Goal: Information Seeking & Learning: Learn about a topic

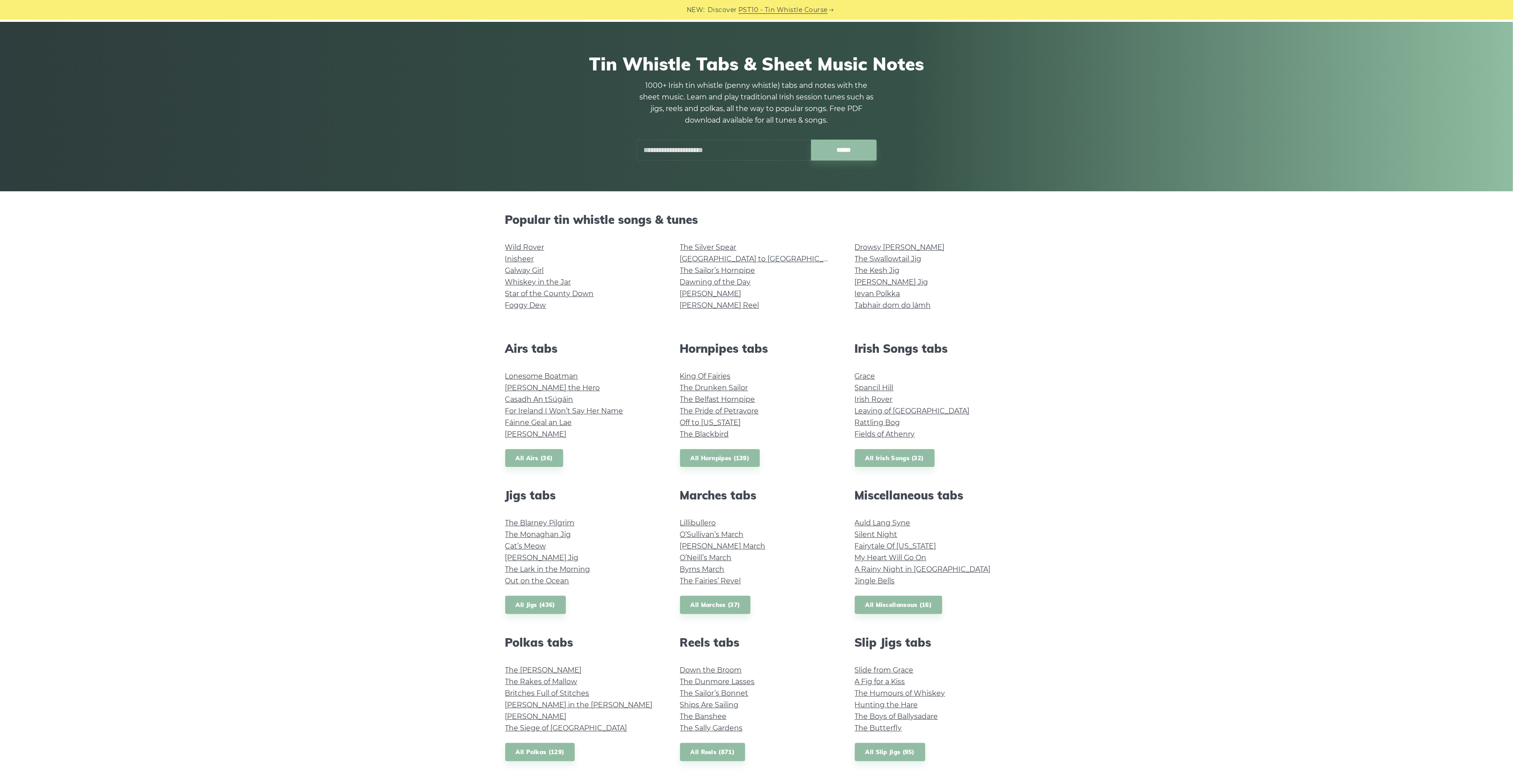
scroll to position [119, 0]
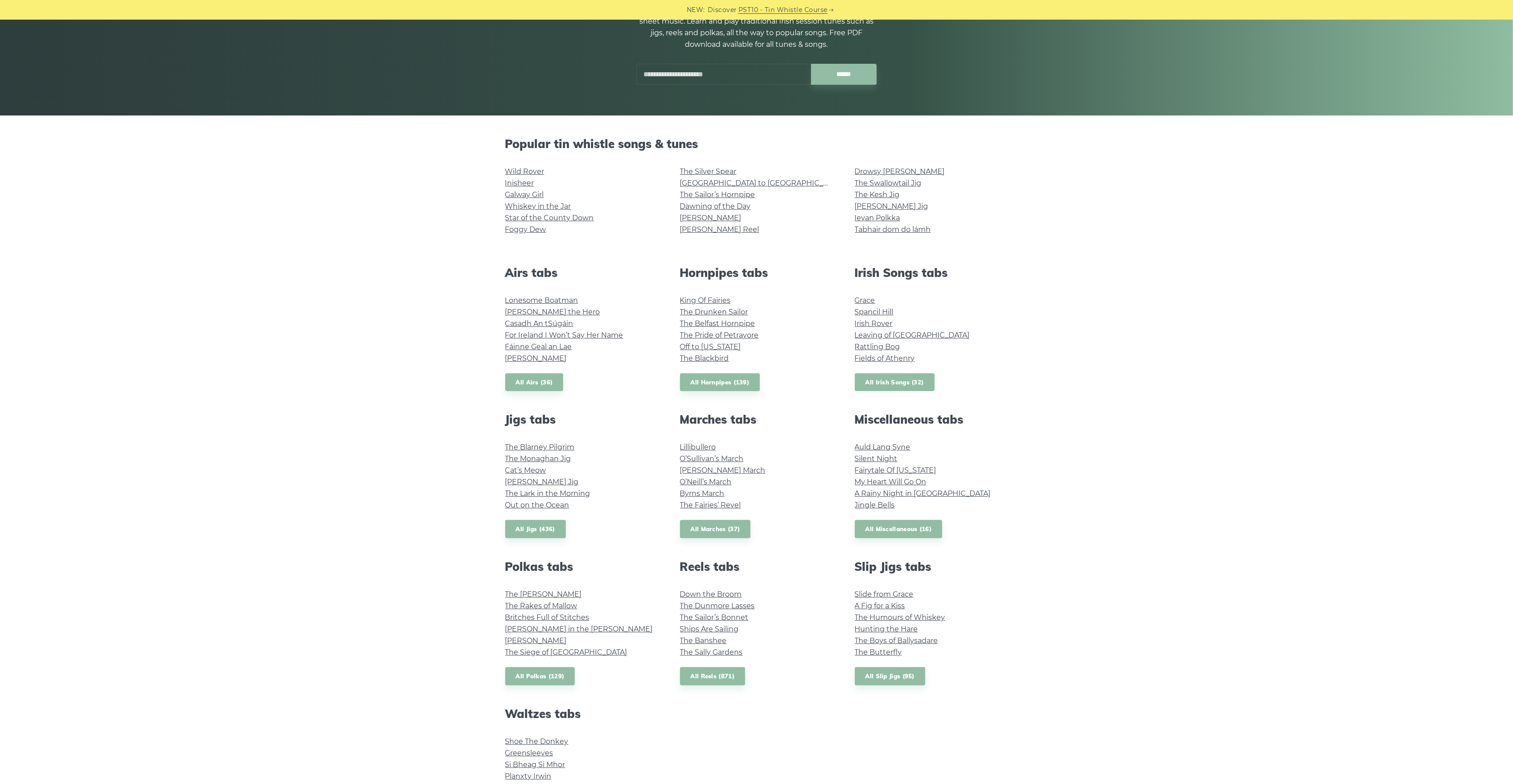
click at [908, 381] on link "All Irish Songs (32)" at bounding box center [895, 382] width 80 height 18
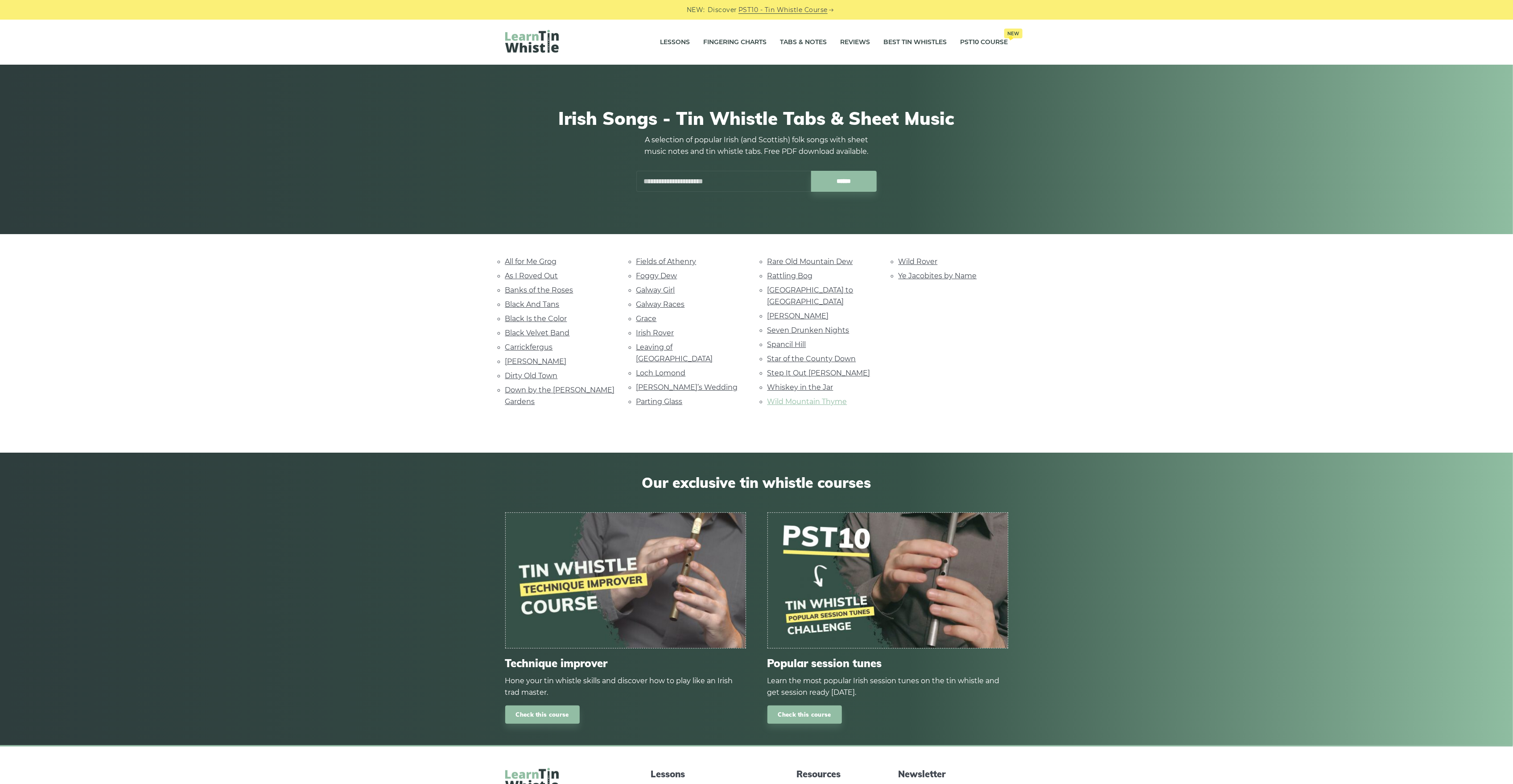
click at [831, 397] on link "Wild Mountain Thyme" at bounding box center [808, 401] width 80 height 8
click at [664, 275] on link "Foggy Dew" at bounding box center [657, 275] width 41 height 8
click at [722, 40] on link "Fingering Charts" at bounding box center [735, 42] width 63 height 22
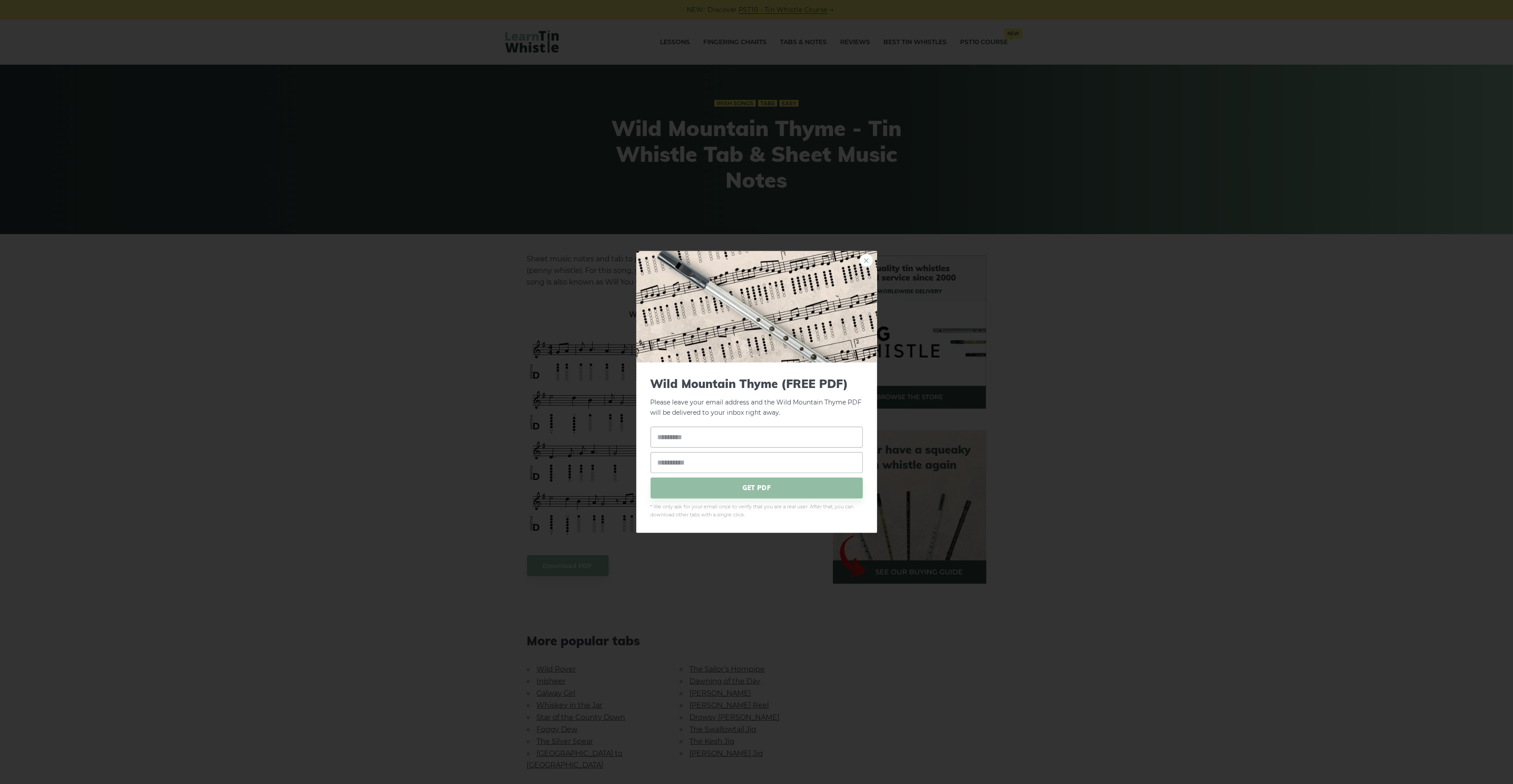
click at [869, 262] on link "×" at bounding box center [866, 260] width 14 height 14
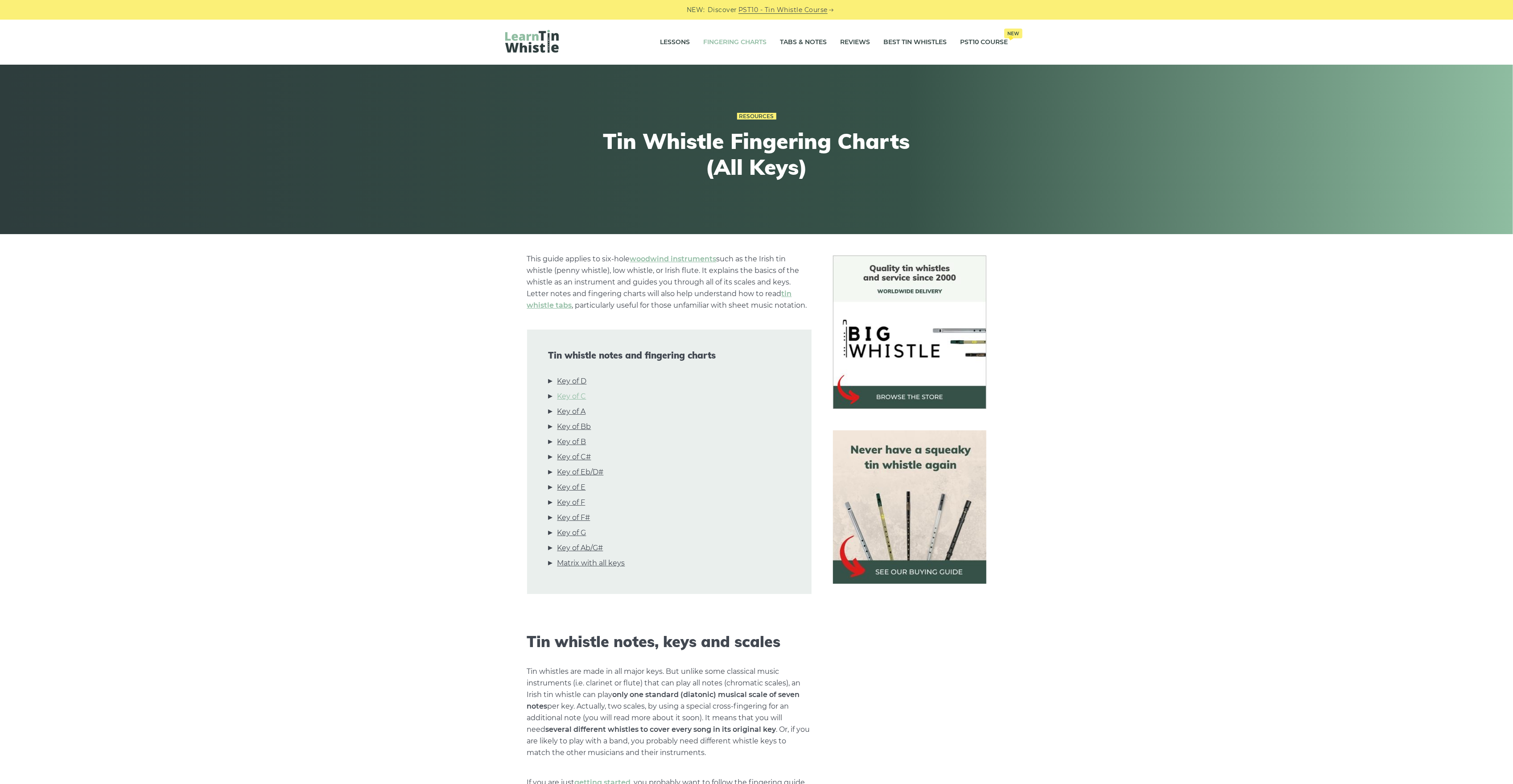
click at [580, 393] on link "Key of C" at bounding box center [571, 396] width 29 height 12
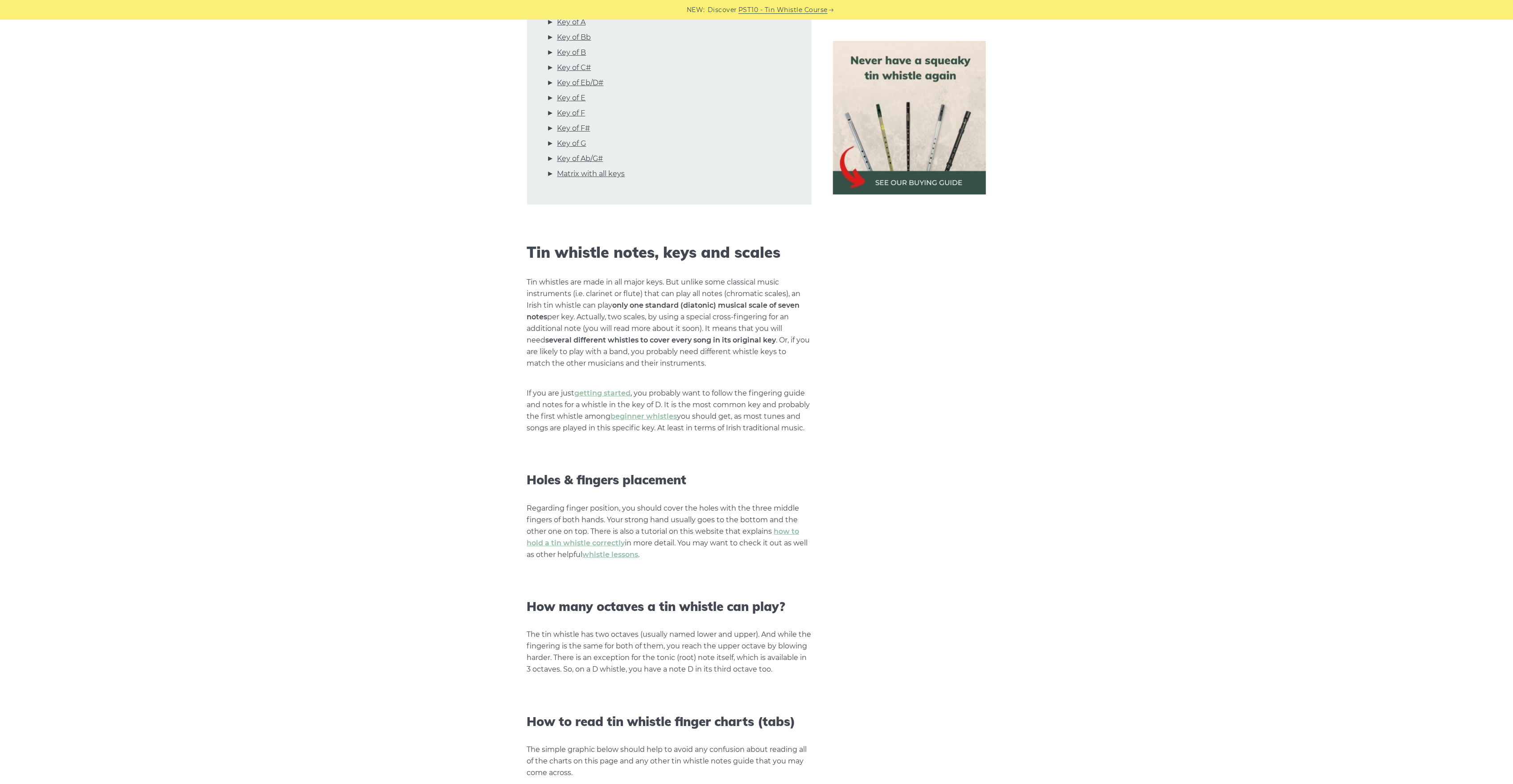
scroll to position [152, 0]
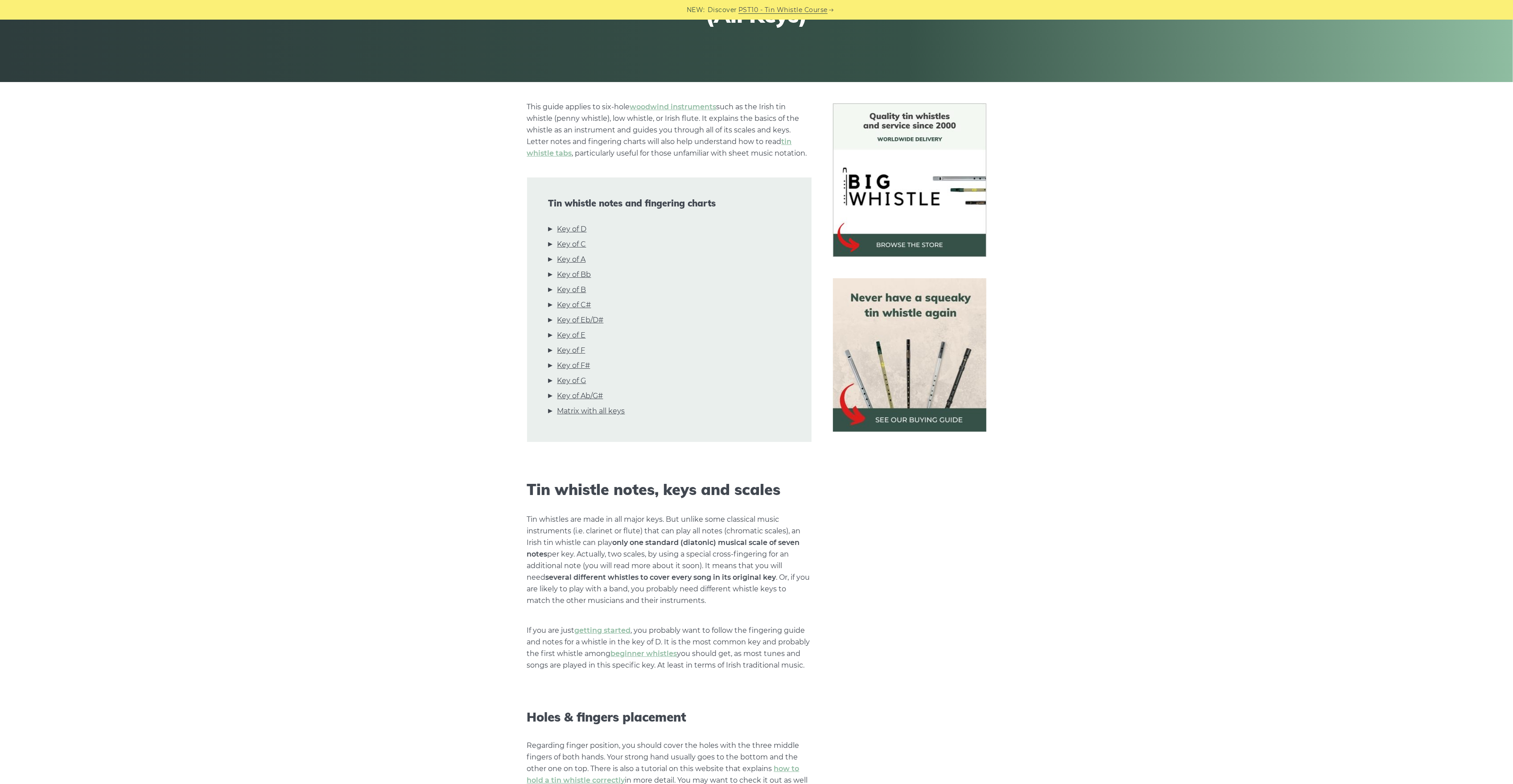
click at [923, 371] on img at bounding box center [909, 355] width 153 height 153
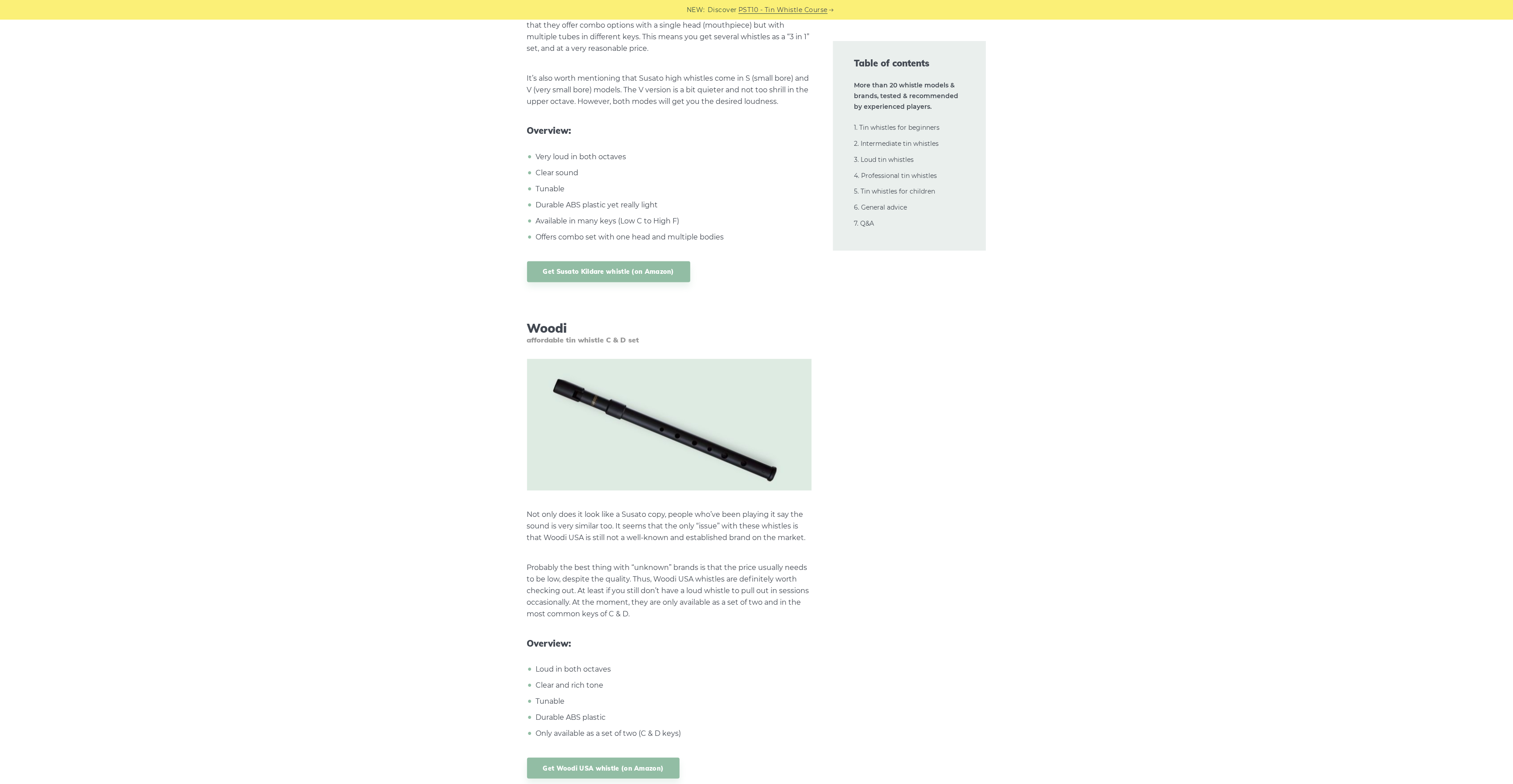
scroll to position [9928, 0]
